Goal: Find specific page/section: Find specific page/section

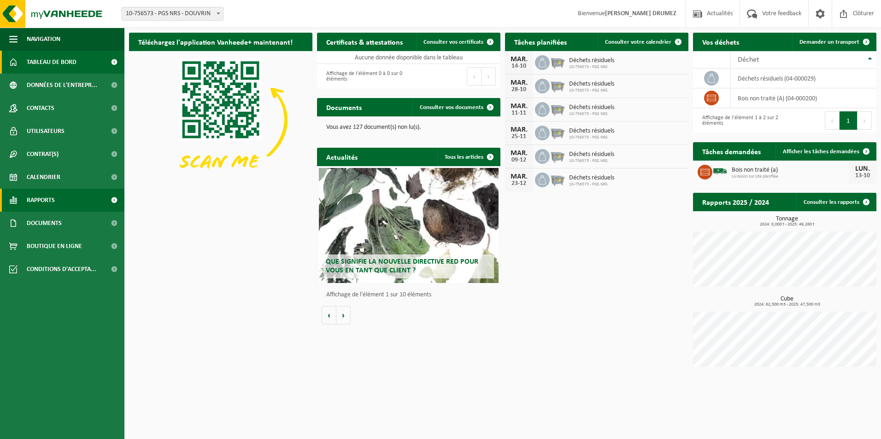
click at [60, 201] on link "Rapports" at bounding box center [62, 200] width 124 height 23
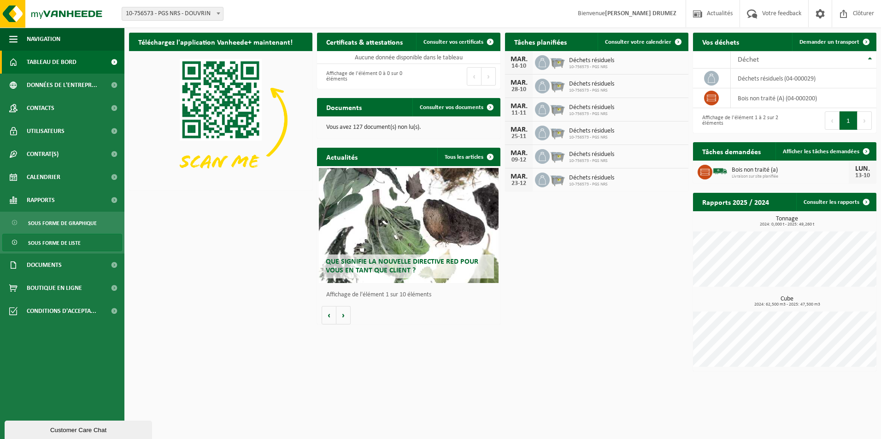
click at [58, 240] on span "Sous forme de liste" at bounding box center [54, 243] width 53 height 18
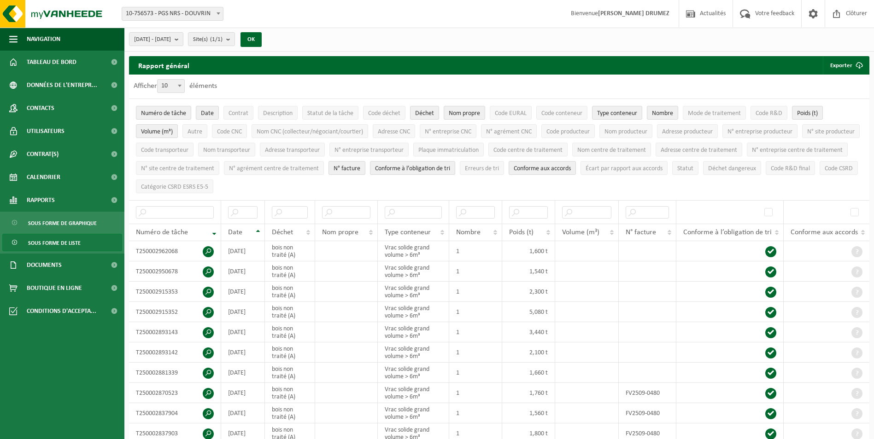
click at [66, 225] on span "Sous forme de graphique" at bounding box center [62, 224] width 69 height 18
